Goal: Task Accomplishment & Management: Manage account settings

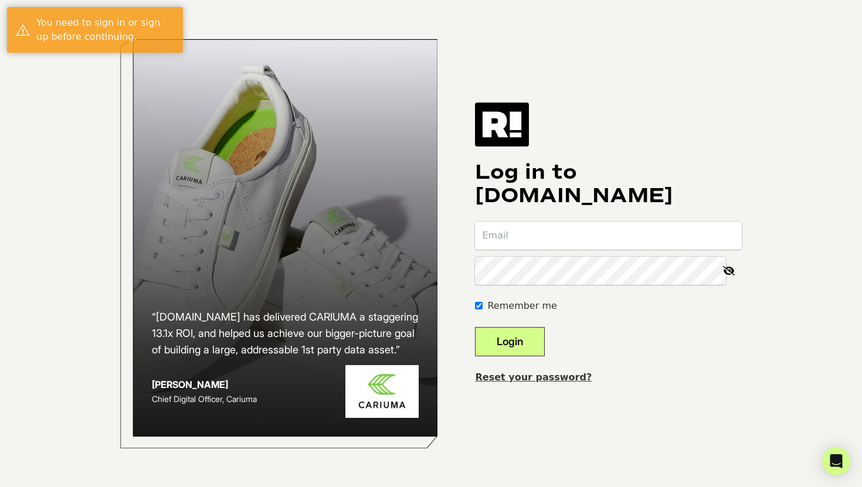
type input "[EMAIL_ADDRESS][DOMAIN_NAME]"
click at [538, 331] on button "Login" at bounding box center [510, 341] width 70 height 29
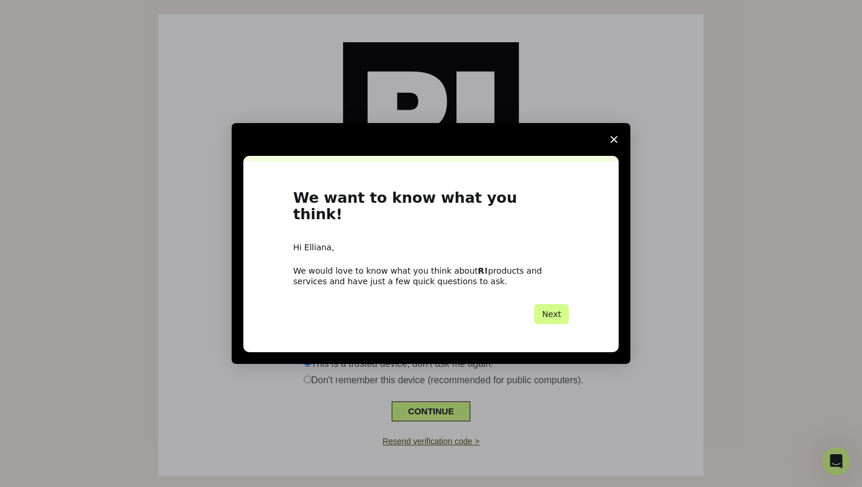
click at [614, 143] on icon "Close survey" at bounding box center [613, 139] width 7 height 7
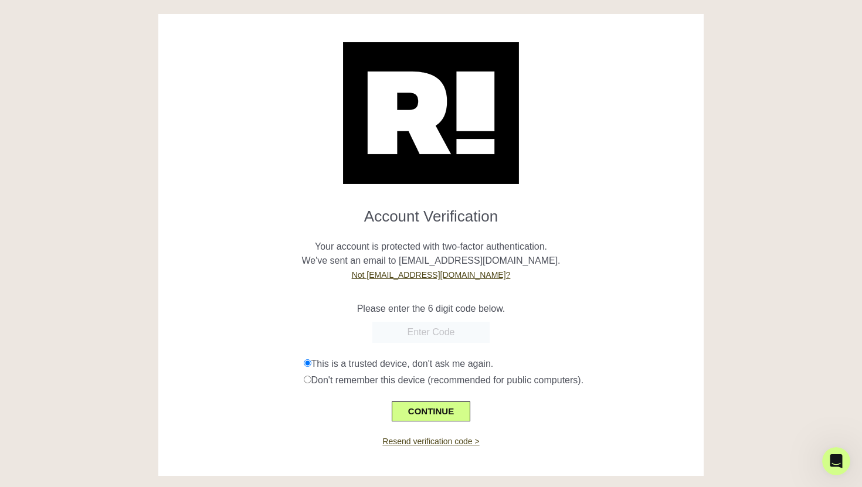
click at [429, 335] on input "text" at bounding box center [430, 332] width 117 height 21
type input "941717"
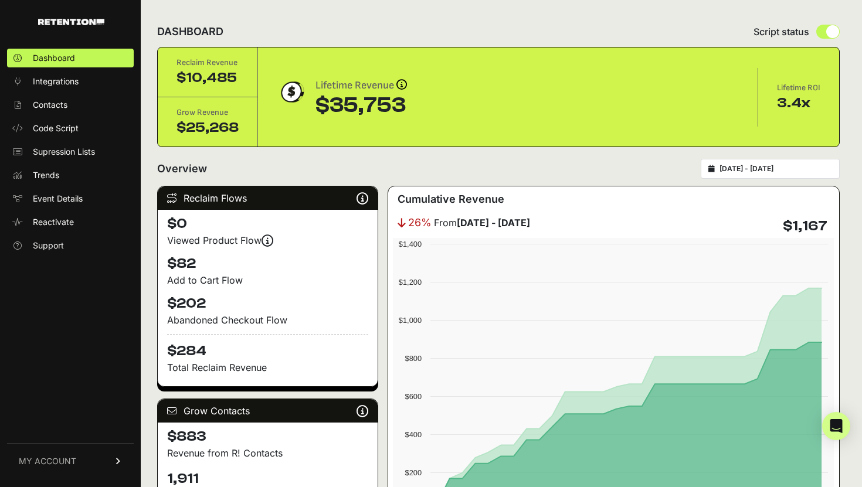
click at [738, 172] on input "2025-07-26 - 2025-08-25" at bounding box center [775, 168] width 113 height 9
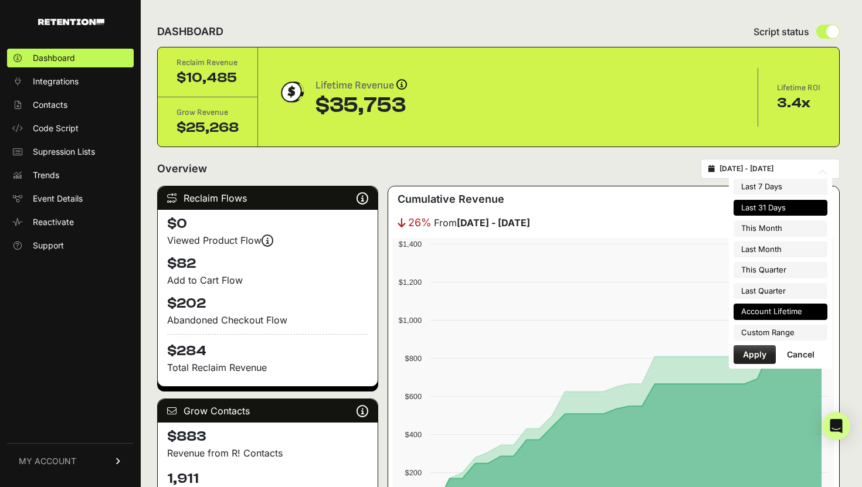
click at [788, 308] on li "Account Lifetime" at bounding box center [781, 312] width 94 height 16
type input "2023-12-06 - 2025-08-25"
